Goal: Task Accomplishment & Management: Manage account settings

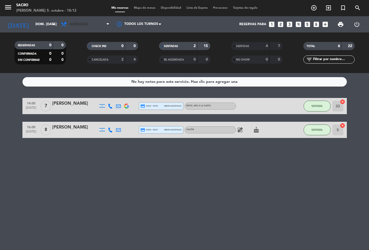
click at [86, 30] on span "Almuerzo" at bounding box center [85, 24] width 54 height 12
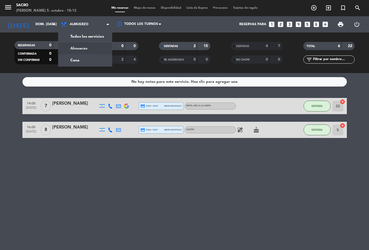
click at [75, 65] on div "menu [PERSON_NAME] 5. octubre - 18:12 Mis reservas Mapa de mesas Disponibilidad…" at bounding box center [184, 36] width 369 height 73
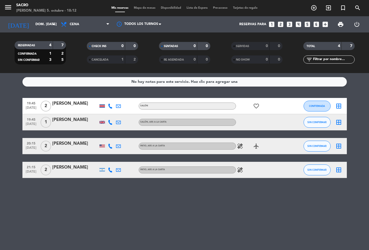
click at [368, 196] on div "No hay notas para este servicio. Haz clic para agregar una 19:45 [DATE] 2 [PERS…" at bounding box center [184, 161] width 369 height 177
click at [259, 143] on icon "airplanemode_active" at bounding box center [256, 146] width 6 height 6
click at [253, 143] on icon "airplanemode_active" at bounding box center [256, 146] width 6 height 6
click at [256, 143] on icon "airplanemode_active" at bounding box center [256, 146] width 6 height 6
click at [255, 101] on div "favorite_border" at bounding box center [260, 106] width 49 height 16
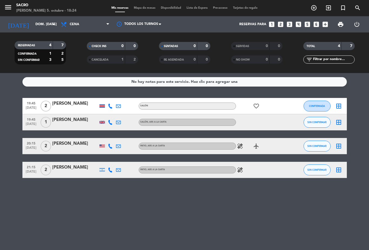
click at [253, 113] on div "favorite_border" at bounding box center [260, 106] width 49 height 16
click at [254, 104] on icon "favorite_border" at bounding box center [256, 106] width 6 height 6
click at [239, 147] on icon "healing" at bounding box center [240, 146] width 6 height 6
click at [240, 169] on icon "healing" at bounding box center [240, 169] width 6 height 6
click at [195, 202] on div "No hay notas para este servicio. Haz clic para agregar una 19:45 [DATE] 2 [PERS…" at bounding box center [184, 161] width 369 height 177
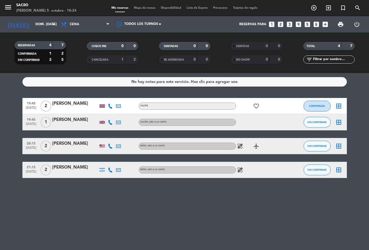
click at [198, 206] on div "No hay notas para este servicio. Haz clic para agregar una 19:45 [DATE] 2 [PERS…" at bounding box center [184, 161] width 369 height 177
click at [195, 211] on div "No hay notas para este servicio. Haz clic para agregar una 19:45 [DATE] 2 [PERS…" at bounding box center [184, 161] width 369 height 177
click at [195, 210] on div "No hay notas para este servicio. Haz clic para agregar una 19:45 [DATE] 2 [PERS…" at bounding box center [184, 161] width 369 height 177
click at [108, 61] on span "CANCELADA" at bounding box center [100, 59] width 17 height 3
click at [117, 49] on div "CHECK INS 0 0" at bounding box center [112, 46] width 51 height 8
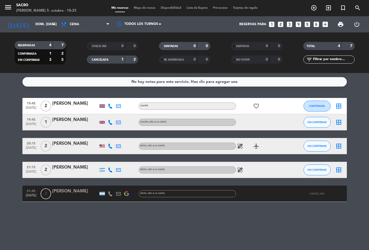
click at [27, 16] on div "[DATE] dom. [DATE] arrow_drop_down" at bounding box center [31, 24] width 54 height 16
click at [40, 21] on input "dom. [DATE]" at bounding box center [56, 24] width 46 height 9
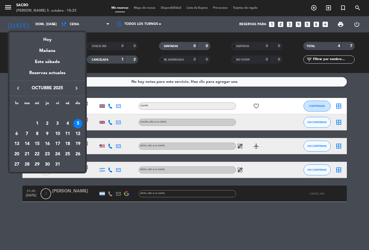
click at [24, 135] on div "7" at bounding box center [26, 133] width 9 height 9
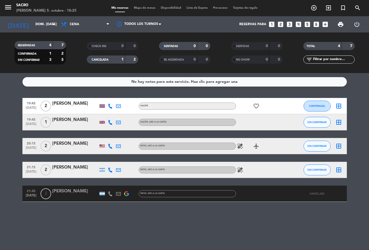
type input "[DATE] oct."
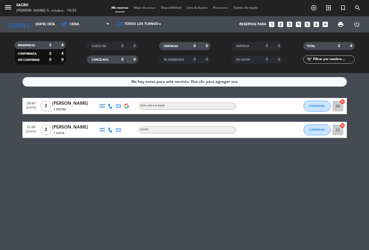
click at [83, 25] on span "Cena" at bounding box center [85, 24] width 54 height 12
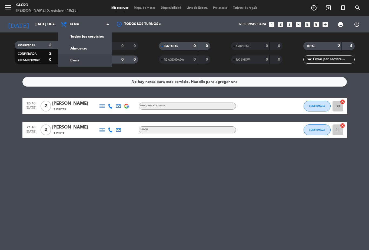
click at [103, 48] on div "menu [PERSON_NAME] 5. octubre - 18:25 Mis reservas Mapa de mesas Disponibilidad…" at bounding box center [184, 36] width 369 height 73
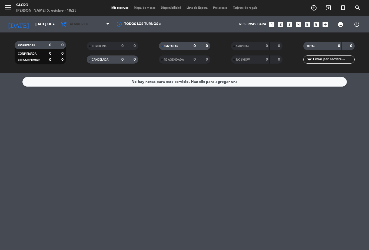
click at [92, 24] on span "Almuerzo" at bounding box center [85, 24] width 54 height 12
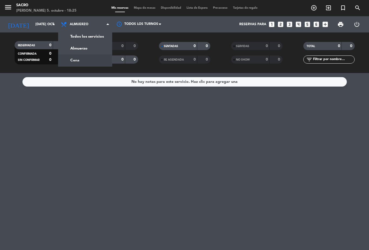
click at [97, 59] on div "menu [PERSON_NAME] 5. octubre - 18:25 Mis reservas Mapa de mesas Disponibilidad…" at bounding box center [184, 36] width 369 height 73
